Goal: Obtain resource: Download file/media

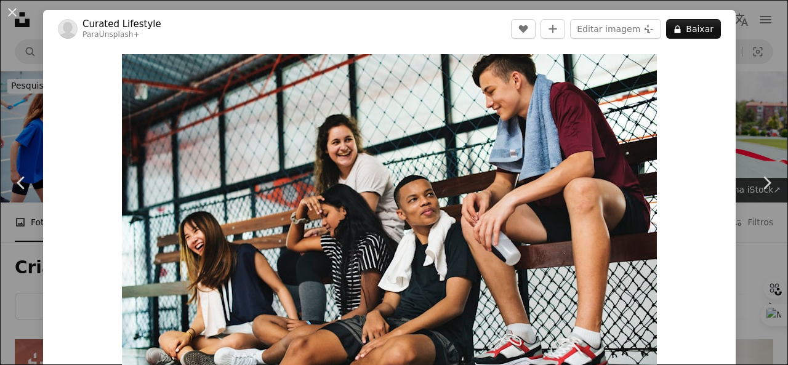
scroll to position [369, 0]
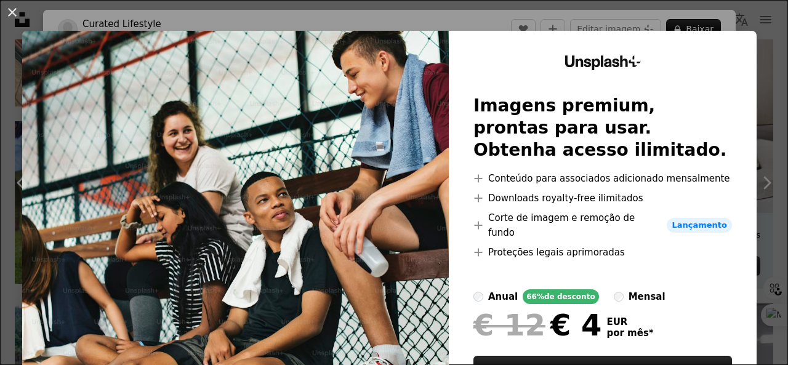
click at [729, 23] on div "An X shape Unsplash+ Imagens premium, prontas para usar. Obtenha acesso ilimita…" at bounding box center [394, 182] width 788 height 365
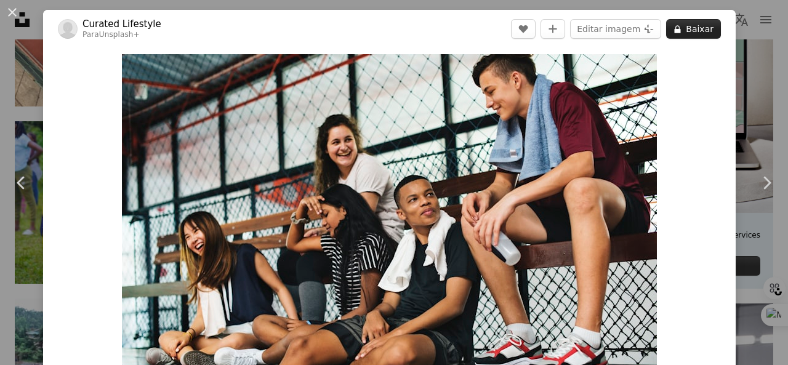
click at [696, 32] on button "A lock Baixar" at bounding box center [693, 29] width 55 height 20
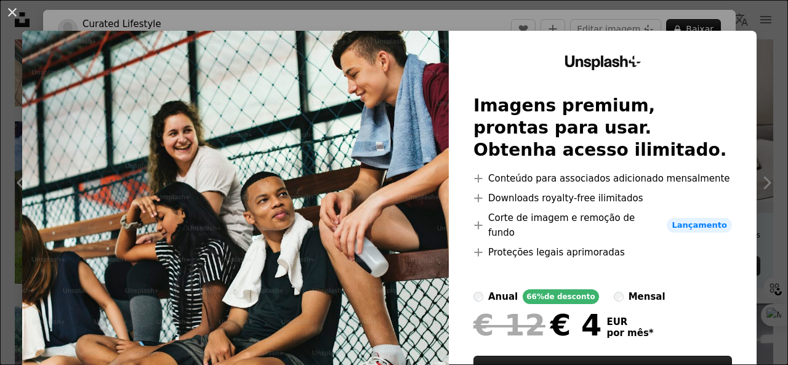
click at [614, 289] on label "mensal" at bounding box center [640, 296] width 52 height 15
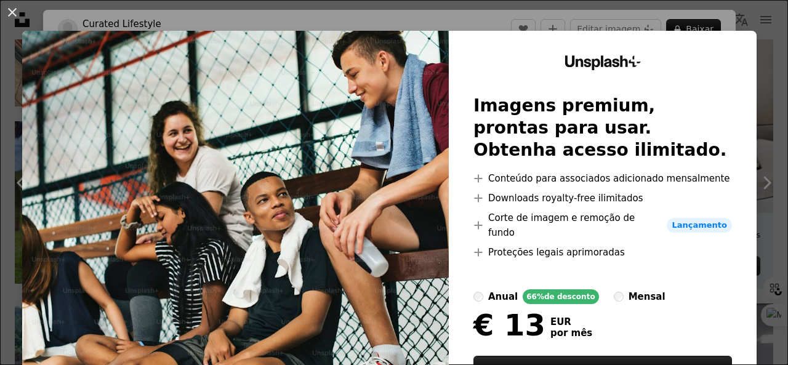
click at [563, 289] on div "66% de desconto" at bounding box center [561, 296] width 76 height 15
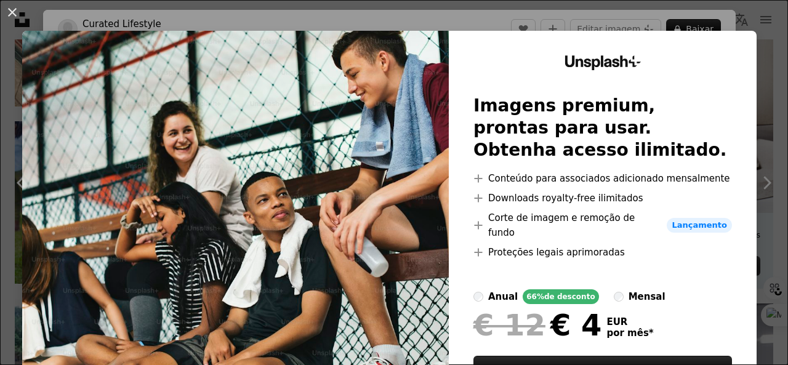
click at [670, 17] on div "An X shape Unsplash+ Imagens premium, prontas para usar. Obtenha acesso ilimita…" at bounding box center [394, 182] width 788 height 365
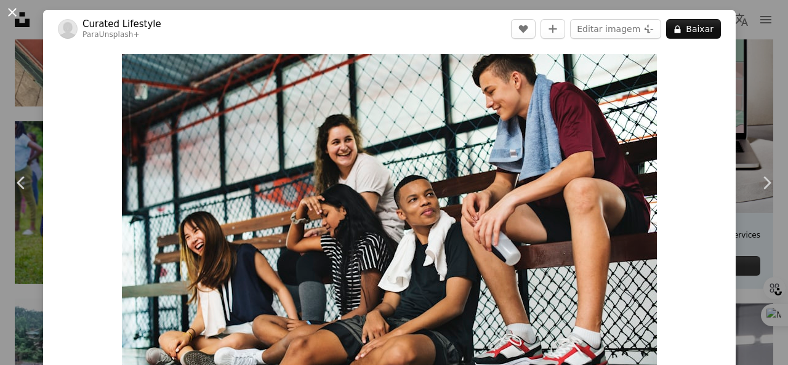
click at [12, 10] on button "An X shape" at bounding box center [12, 12] width 15 height 15
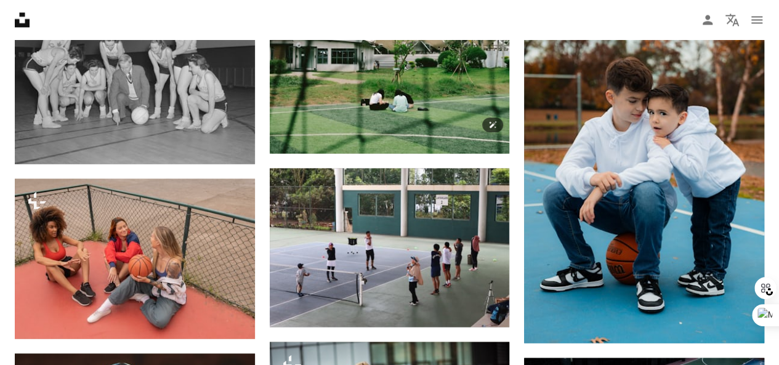
scroll to position [1047, 0]
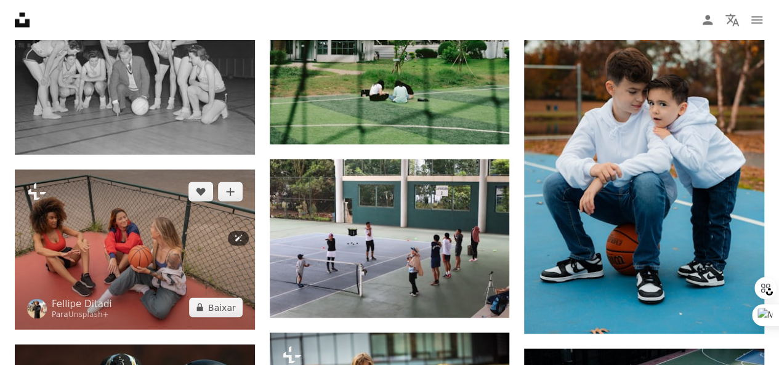
click at [174, 201] on img at bounding box center [135, 249] width 240 height 160
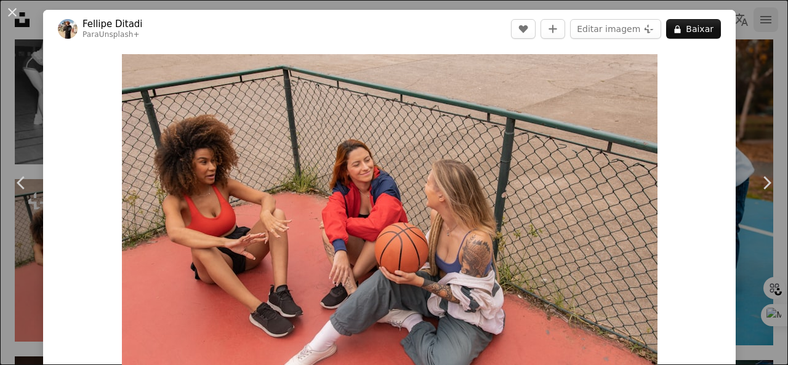
click at [750, 26] on div "An X shape Chevron left Chevron right Fellipe Ditadi Para Unsplash+ A heart A p…" at bounding box center [394, 182] width 788 height 365
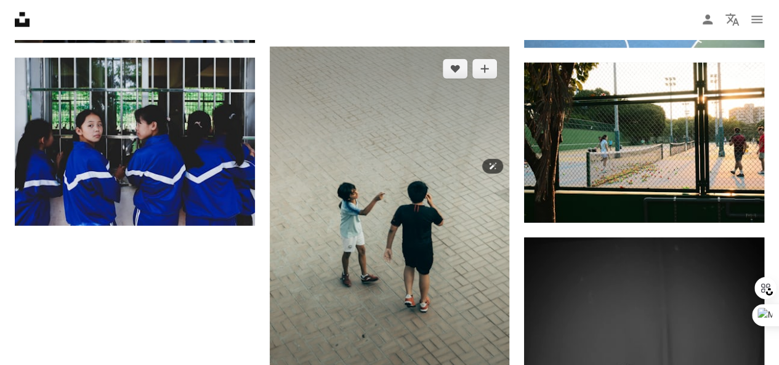
scroll to position [1662, 0]
